Goal: Task Accomplishment & Management: Manage account settings

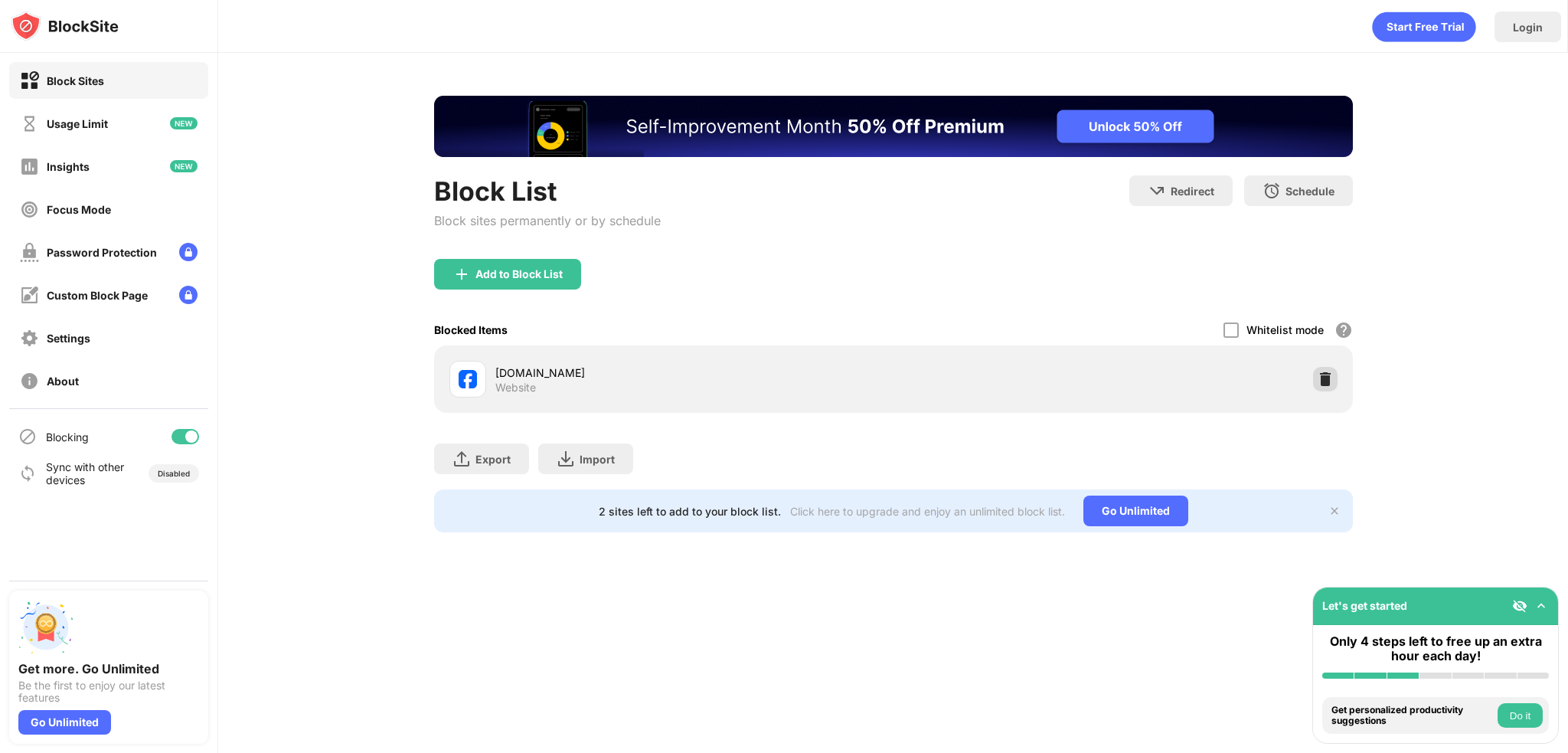
drag, startPoint x: 1327, startPoint y: 382, endPoint x: 1318, endPoint y: 366, distance: 18.4
click at [1326, 382] on img at bounding box center [1324, 379] width 15 height 15
